Goal: Navigation & Orientation: Find specific page/section

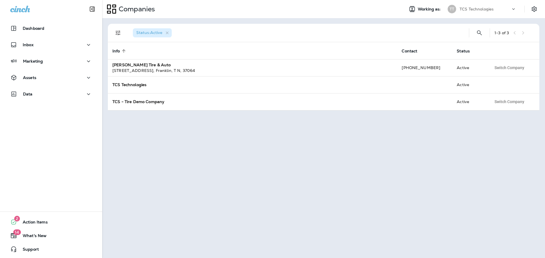
click at [512, 10] on icon at bounding box center [513, 9] width 6 height 6
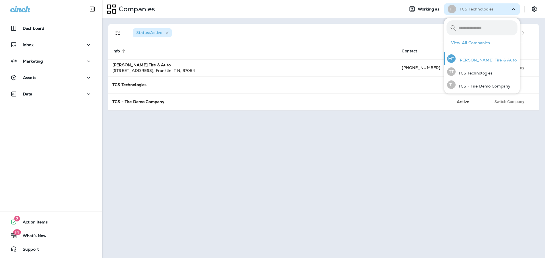
click at [486, 62] on p "[PERSON_NAME] Tire & Auto" at bounding box center [485, 60] width 61 height 5
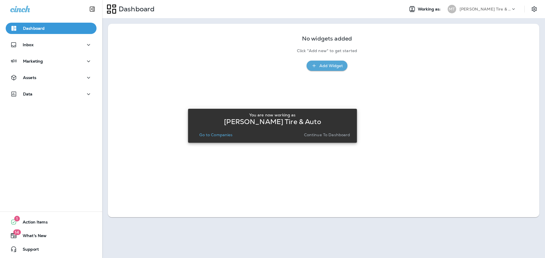
click at [217, 134] on p "Go to Companies" at bounding box center [215, 135] width 33 height 5
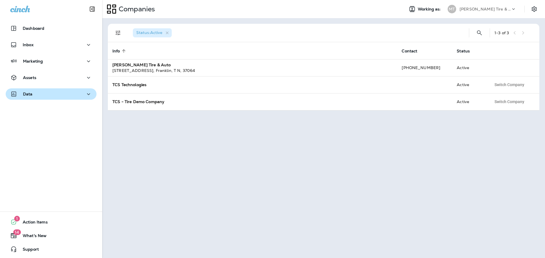
click at [29, 94] on p "Data" at bounding box center [28, 94] width 10 height 5
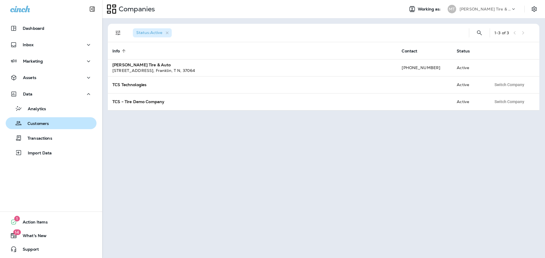
click at [36, 124] on p "Customers" at bounding box center [35, 123] width 27 height 5
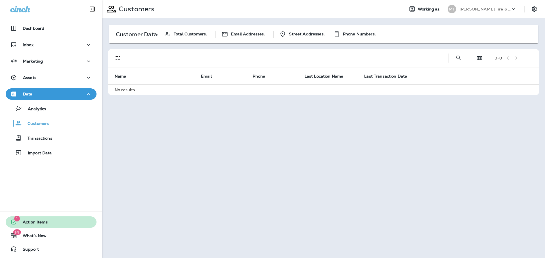
click at [35, 225] on span "Action Items" at bounding box center [32, 223] width 31 height 7
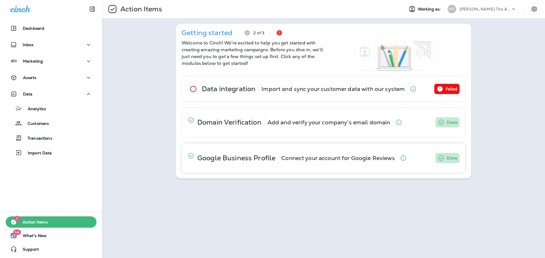
click at [404, 159] on icon "button" at bounding box center [403, 158] width 7 height 7
click at [27, 45] on p "Inbox" at bounding box center [28, 45] width 11 height 5
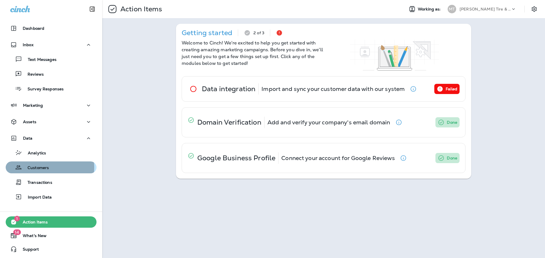
click at [40, 168] on p "Customers" at bounding box center [35, 168] width 27 height 5
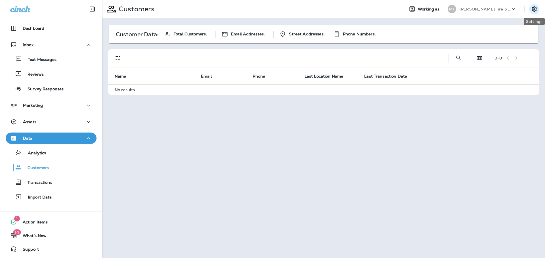
click at [535, 12] on icon "Settings" at bounding box center [533, 9] width 7 height 7
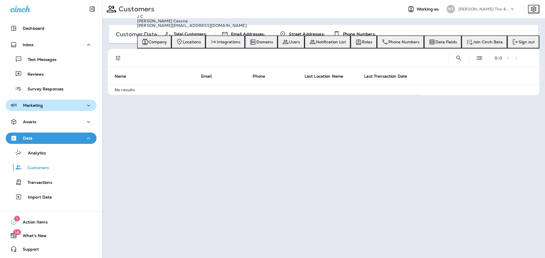
click at [39, 104] on p "Marketing" at bounding box center [33, 105] width 20 height 5
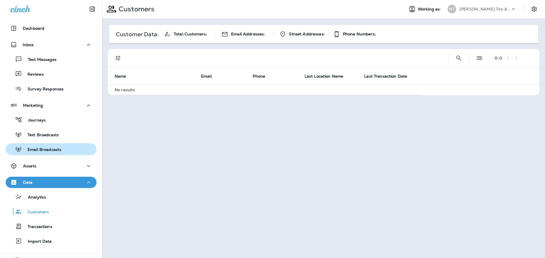
click at [42, 148] on p "Email Broadcasts" at bounding box center [41, 149] width 39 height 5
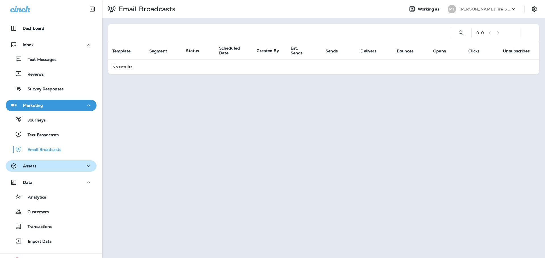
click at [35, 166] on p "Assets" at bounding box center [29, 166] width 13 height 5
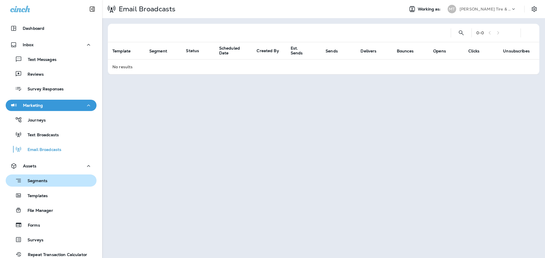
click at [32, 182] on p "Segments" at bounding box center [35, 182] width 26 height 6
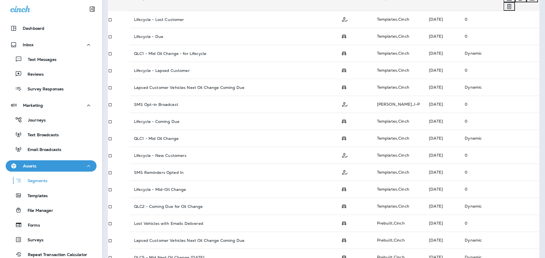
scroll to position [162, 0]
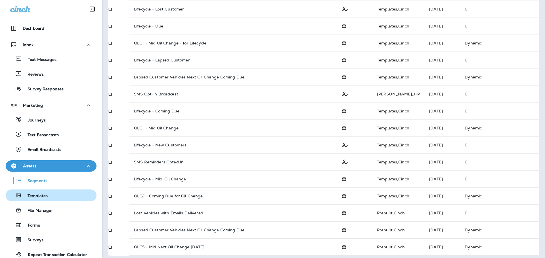
click at [47, 197] on p "Templates" at bounding box center [35, 196] width 26 height 5
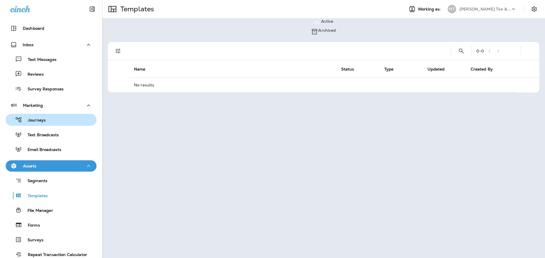
click at [29, 120] on p "Journeys" at bounding box center [34, 120] width 24 height 5
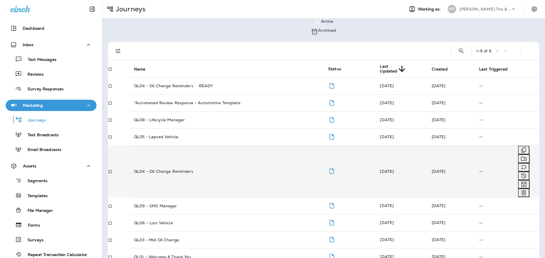
click at [160, 169] on p "QL04 - Oil Change Reminders" at bounding box center [163, 171] width 59 height 5
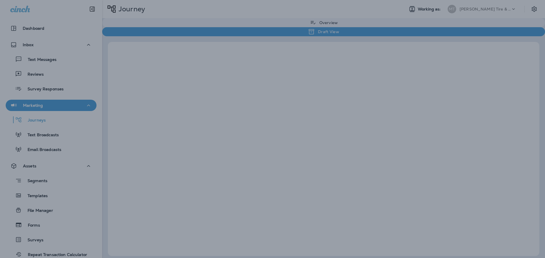
click at [160, 149] on div at bounding box center [272, 129] width 545 height 258
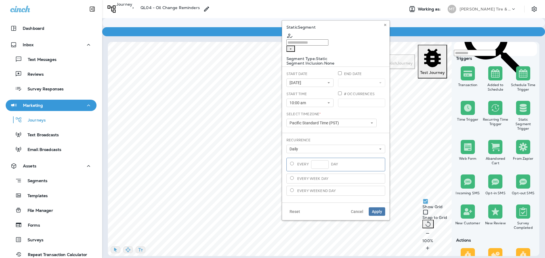
type input "**********"
click at [357, 210] on span "Cancel" at bounding box center [357, 212] width 12 height 4
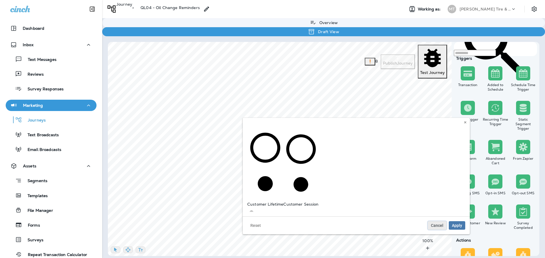
click at [438, 224] on span "Cancel" at bounding box center [437, 226] width 12 height 4
click at [439, 224] on span "Cancel" at bounding box center [437, 226] width 12 height 4
click at [436, 221] on button "Cancel" at bounding box center [436, 225] width 19 height 9
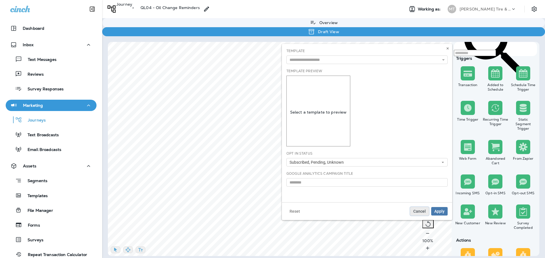
click at [422, 212] on span "Cancel" at bounding box center [419, 212] width 12 height 4
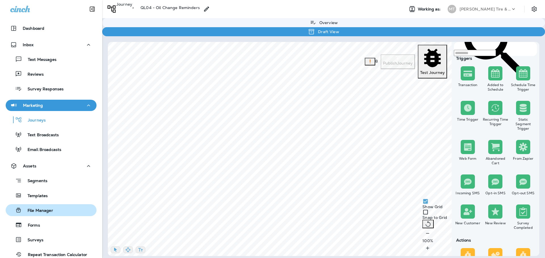
click at [35, 211] on p "File Manager" at bounding box center [37, 210] width 31 height 5
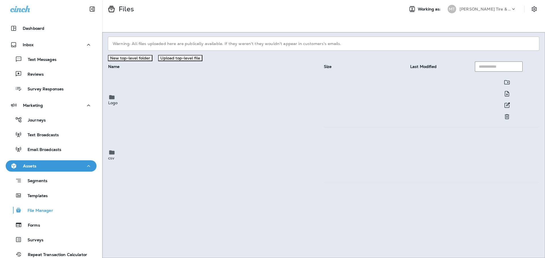
click at [135, 104] on p "Logo" at bounding box center [215, 103] width 215 height 5
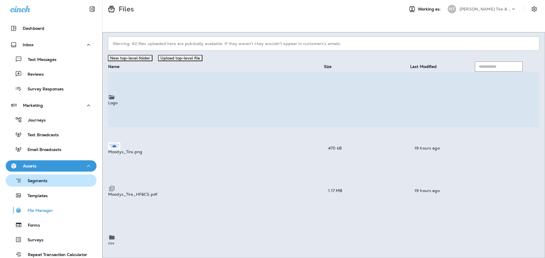
click at [43, 182] on p "Segments" at bounding box center [35, 182] width 26 height 6
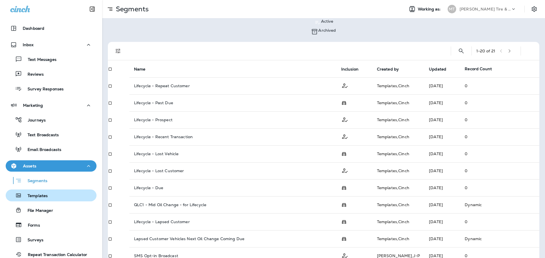
click at [40, 197] on p "Templates" at bounding box center [35, 196] width 26 height 5
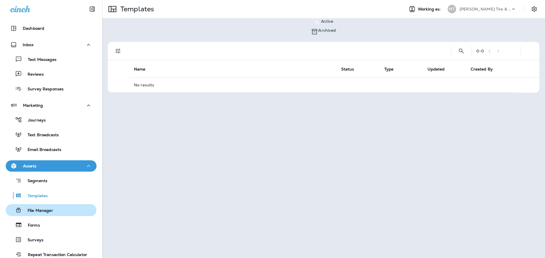
click at [38, 214] on p "File Manager" at bounding box center [37, 210] width 31 height 5
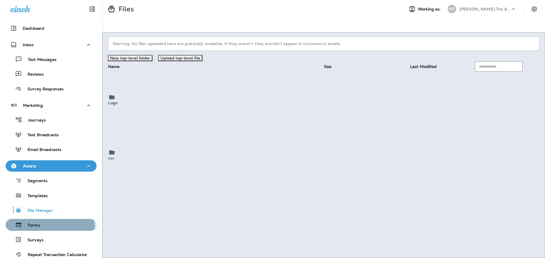
click at [36, 229] on button "Forms" at bounding box center [51, 225] width 91 height 12
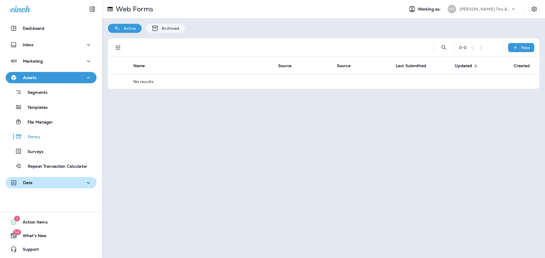
click at [30, 178] on button "Data" at bounding box center [51, 182] width 91 height 11
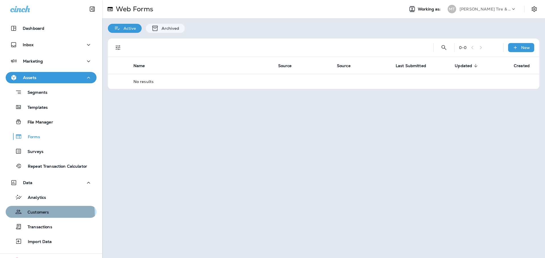
click at [42, 215] on p "Customers" at bounding box center [35, 212] width 27 height 5
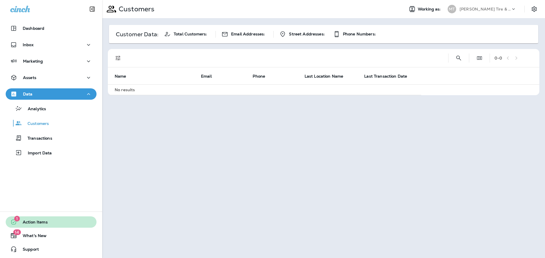
click at [40, 221] on span "Action Items" at bounding box center [32, 223] width 31 height 7
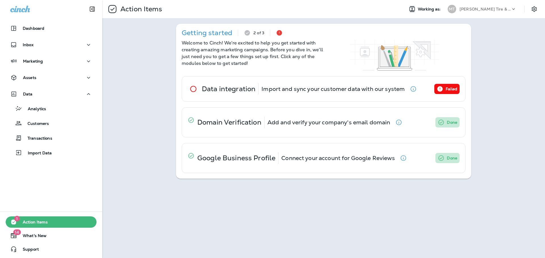
click at [539, 8] on div at bounding box center [537, 9] width 16 height 10
click at [535, 9] on icon "Settings" at bounding box center [533, 9] width 7 height 7
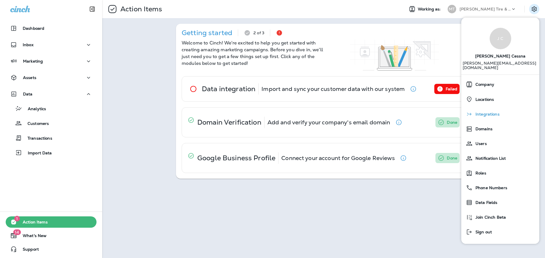
click at [489, 112] on span "Integrations" at bounding box center [485, 114] width 27 height 5
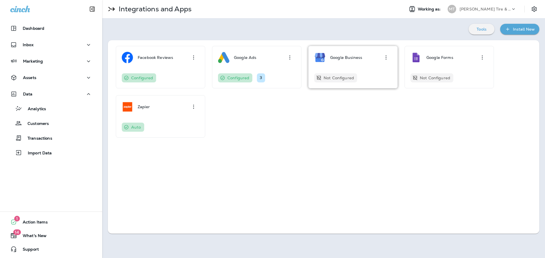
click at [354, 61] on div "Google Business" at bounding box center [346, 57] width 32 height 11
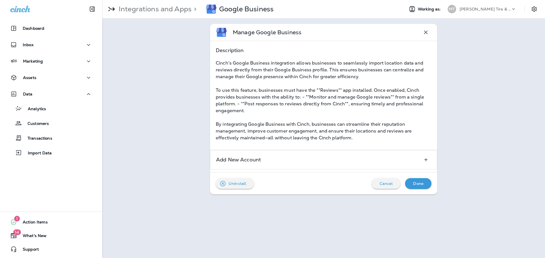
click at [427, 33] on icon "button" at bounding box center [425, 32] width 7 height 7
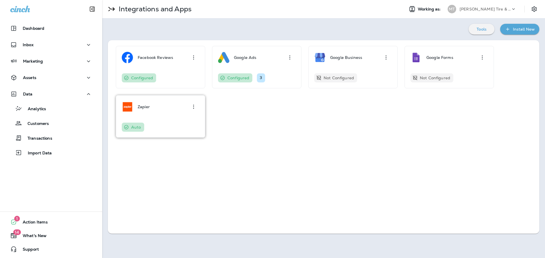
click at [145, 113] on div "Zapier Auto" at bounding box center [160, 116] width 77 height 31
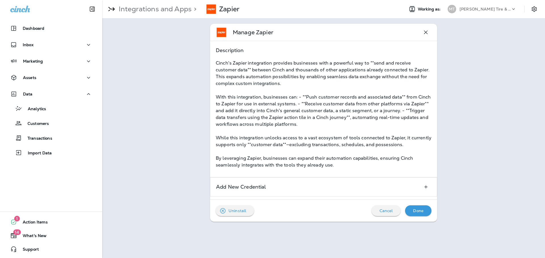
click at [387, 204] on div "Uninstall Cancel Done" at bounding box center [323, 211] width 227 height 22
click at [386, 211] on p "Cancel" at bounding box center [385, 211] width 13 height 5
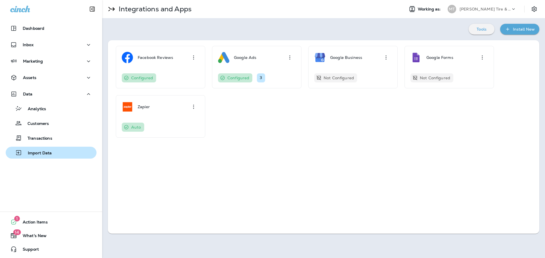
click at [40, 148] on button "Import Data" at bounding box center [51, 153] width 91 height 12
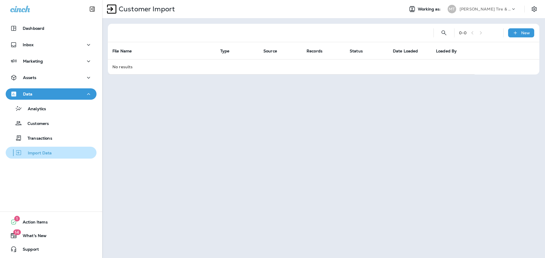
click at [43, 156] on p "Import Data" at bounding box center [37, 153] width 30 height 5
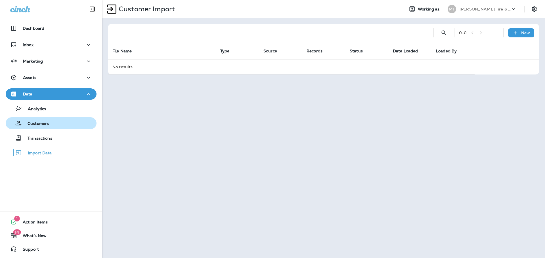
click at [40, 126] on p "Customers" at bounding box center [35, 123] width 27 height 5
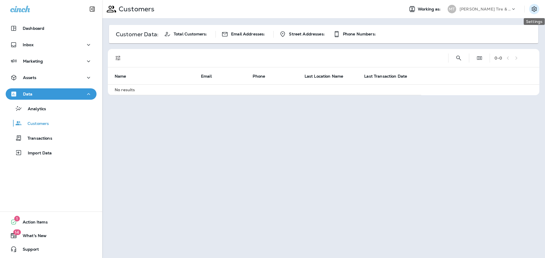
click at [532, 11] on icon "Settings" at bounding box center [533, 9] width 7 height 7
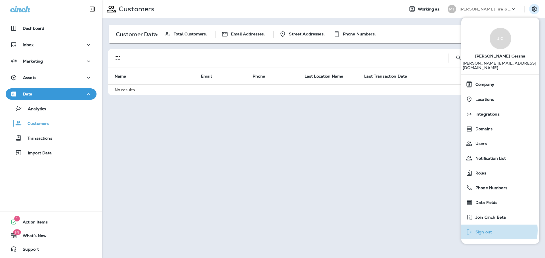
click at [482, 230] on span "Sign out" at bounding box center [481, 232] width 19 height 5
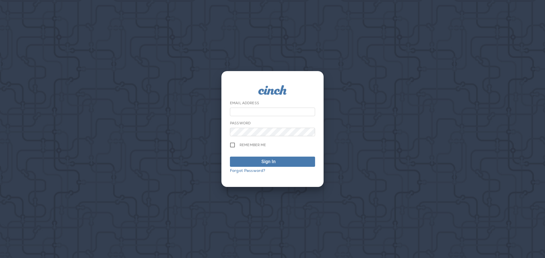
type input "**********"
